Goal: Information Seeking & Learning: Learn about a topic

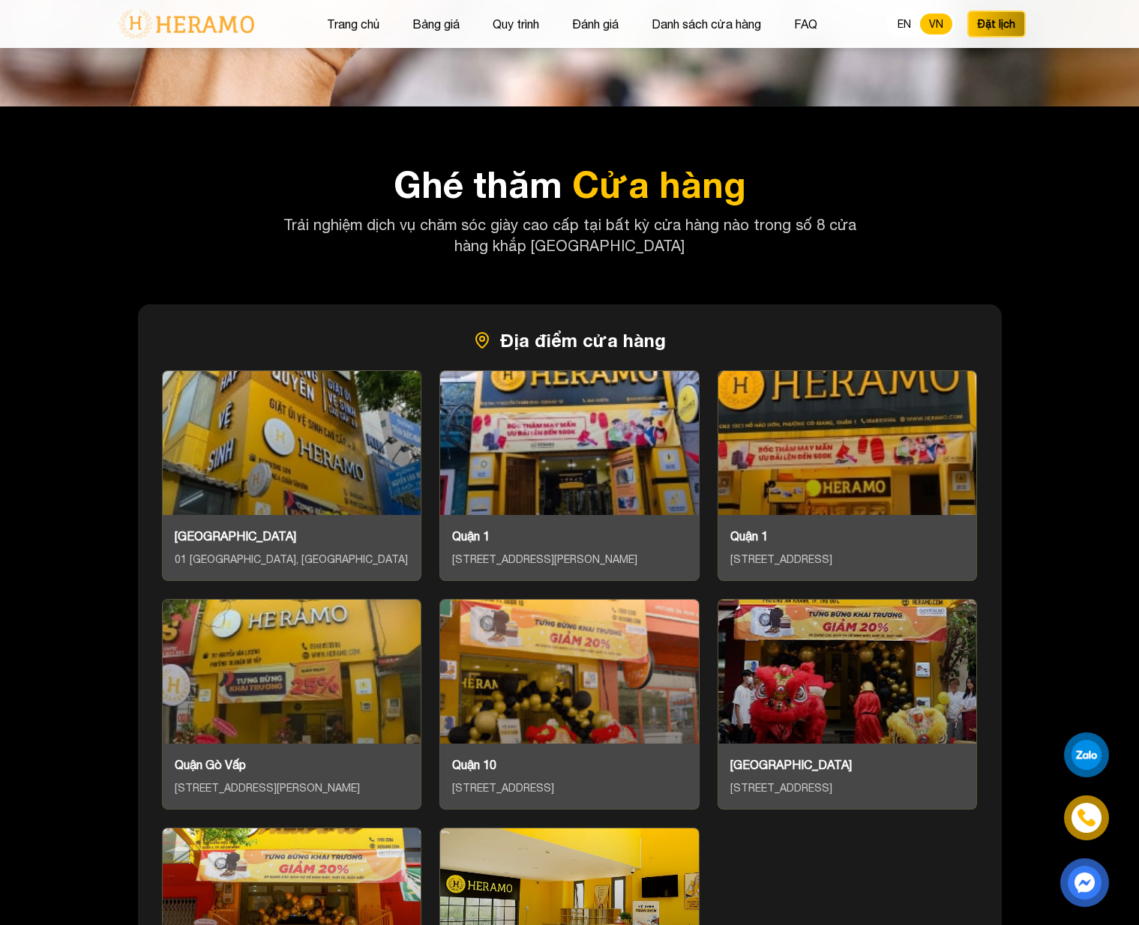
scroll to position [6824, 0]
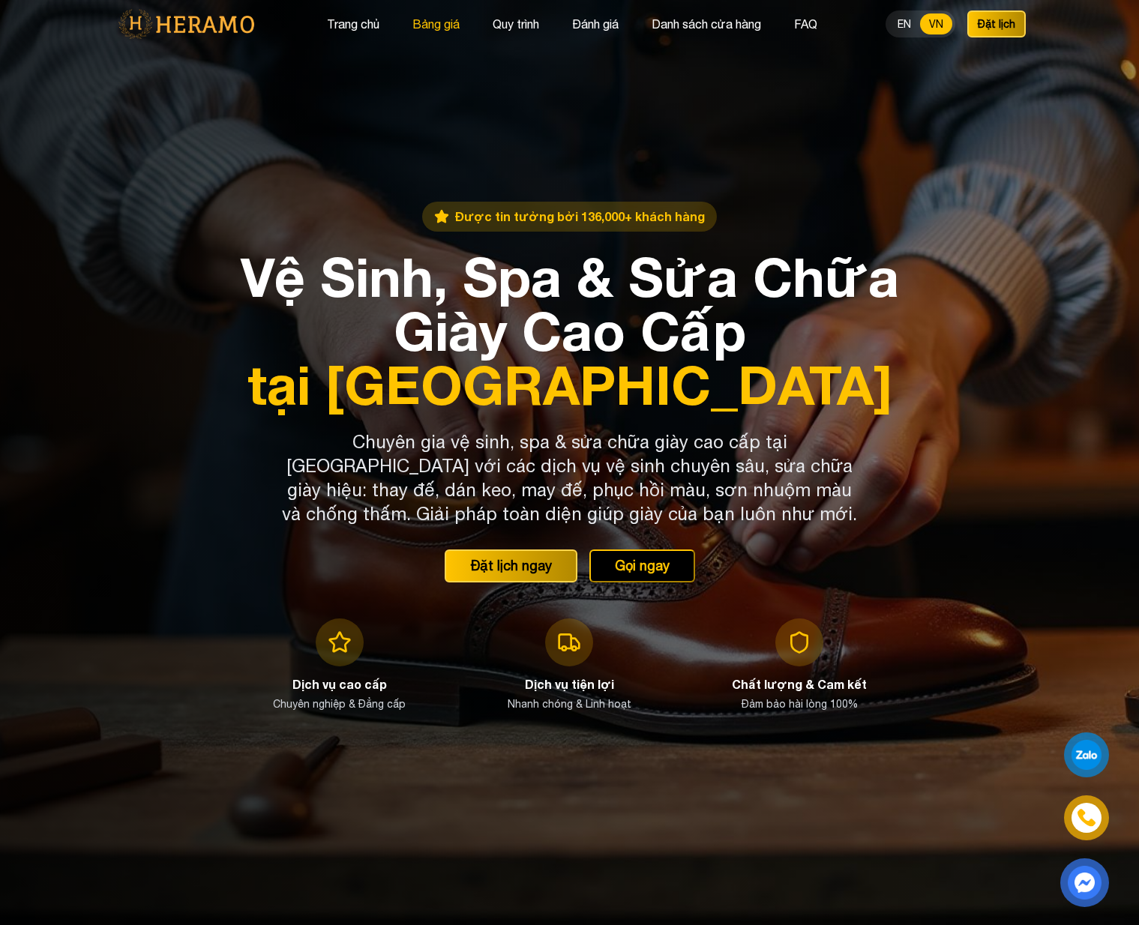
click at [448, 20] on button "Bảng giá" at bounding box center [436, 23] width 56 height 19
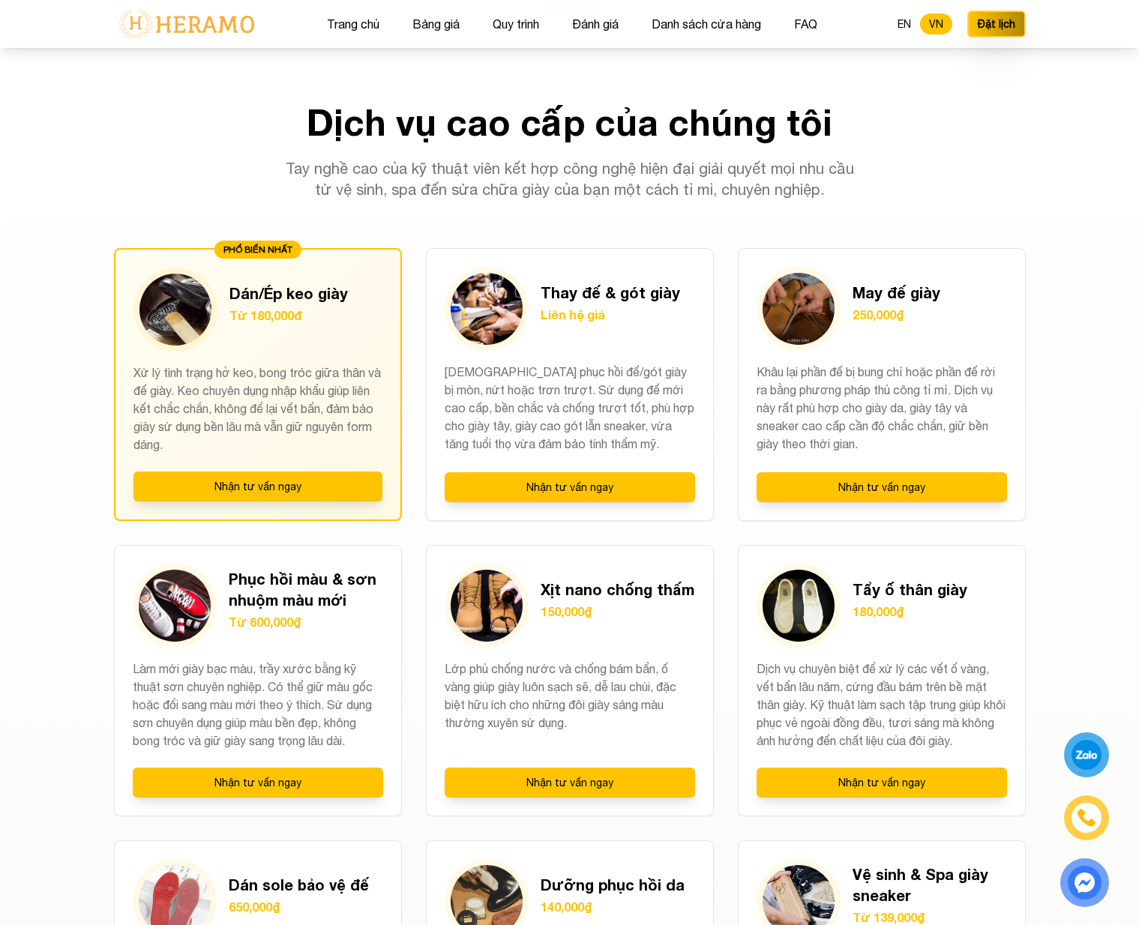
scroll to position [1317, 0]
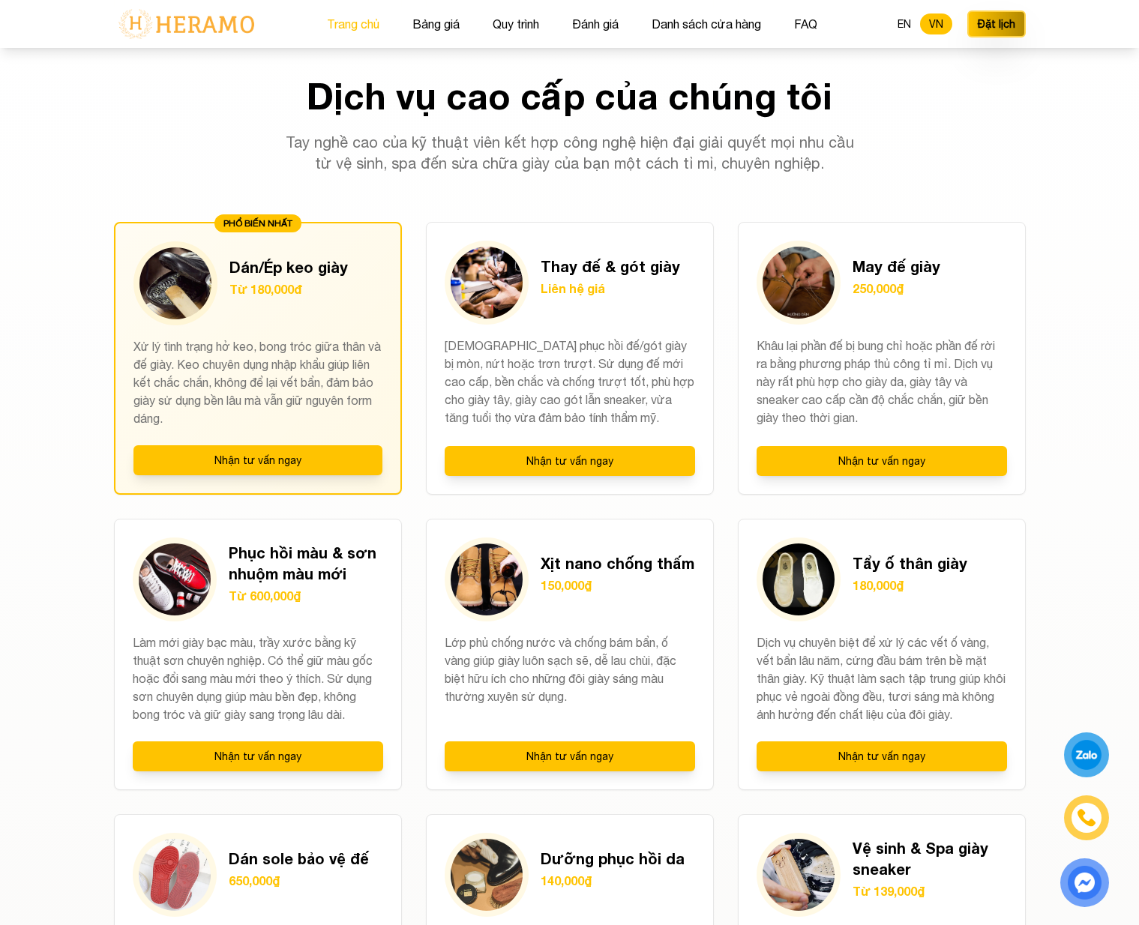
click at [361, 25] on button "Trang chủ" at bounding box center [352, 23] width 61 height 19
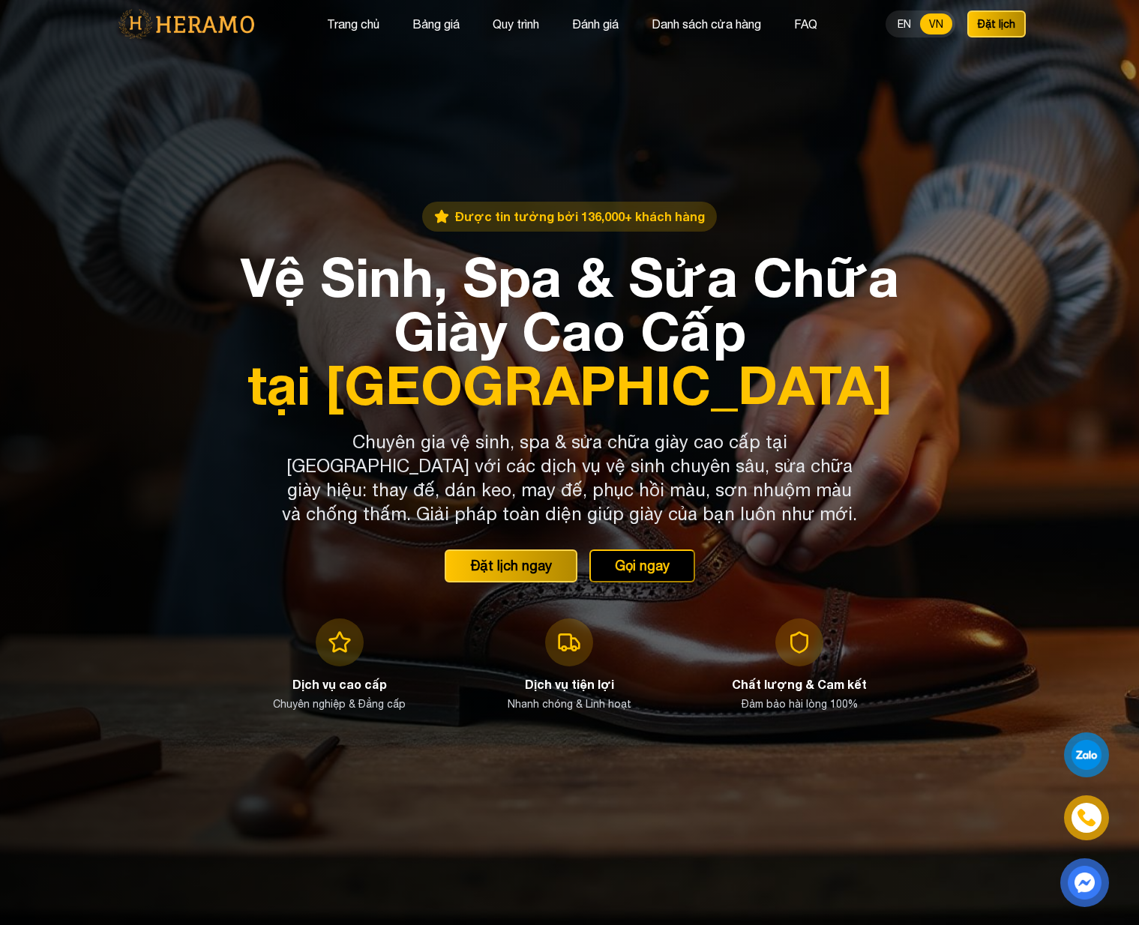
click at [1090, 744] on div at bounding box center [1087, 755] width 36 height 36
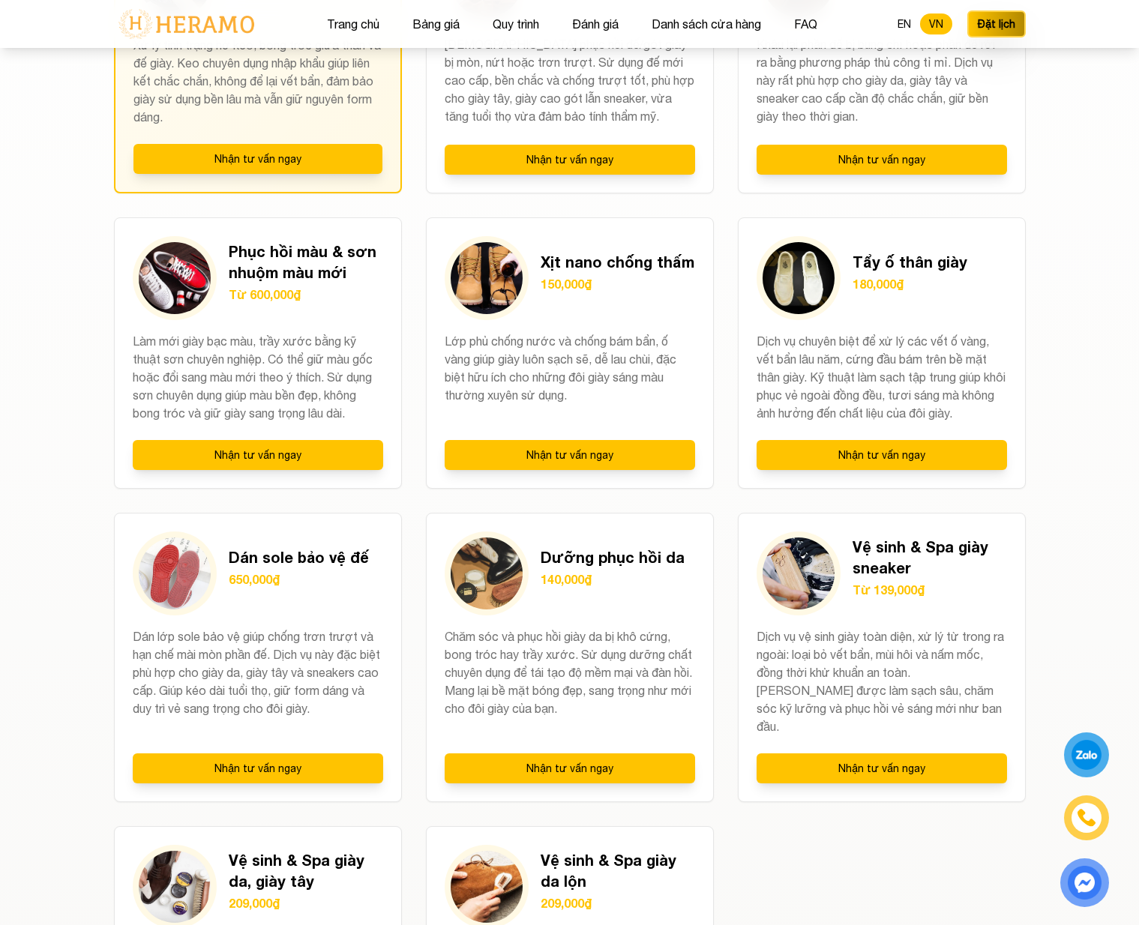
scroll to position [1842, 0]
